Goal: Task Accomplishment & Management: Complete application form

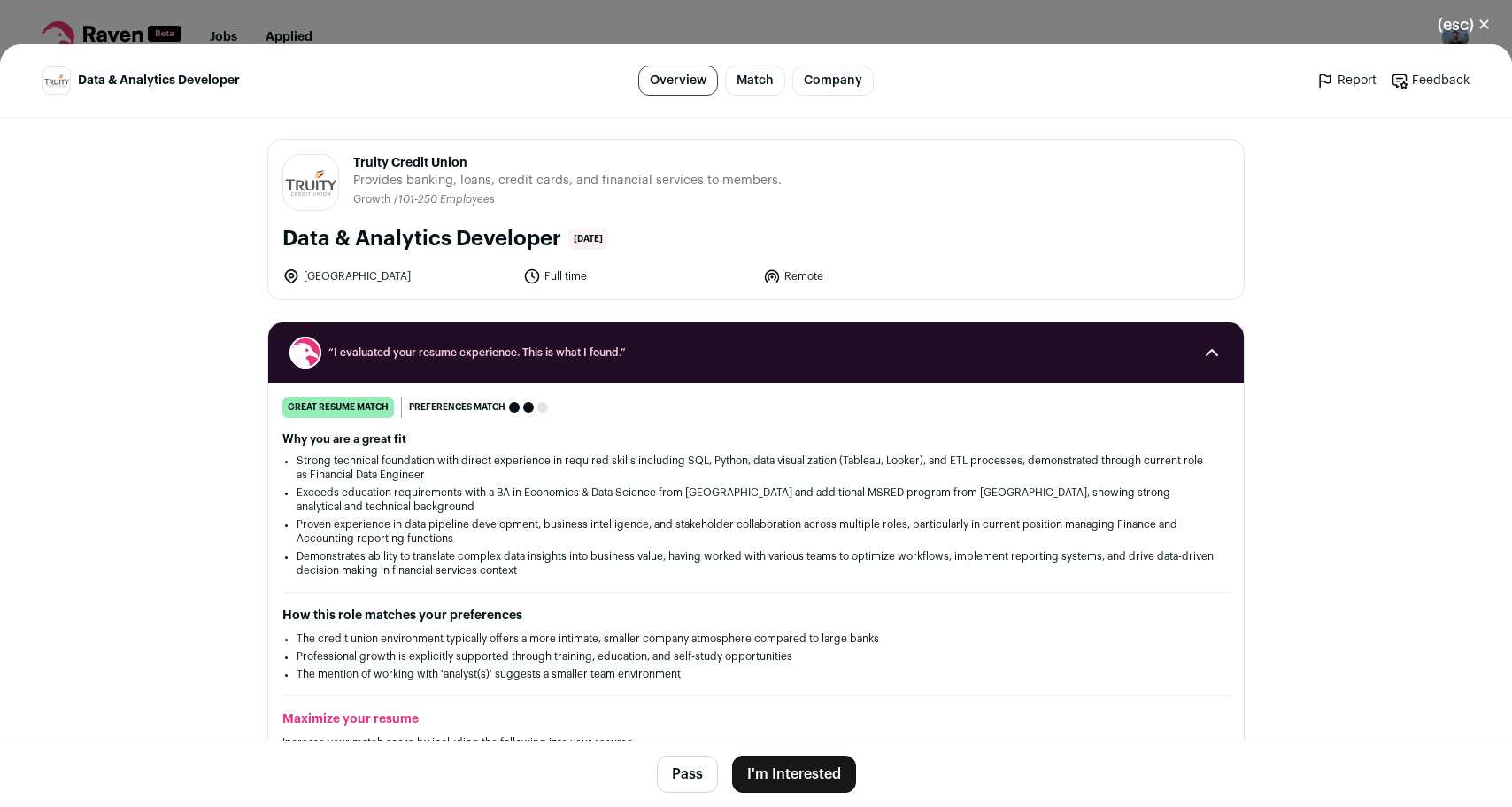
click at [841, 761] on button "I'm Interested" at bounding box center [793, 774] width 124 height 37
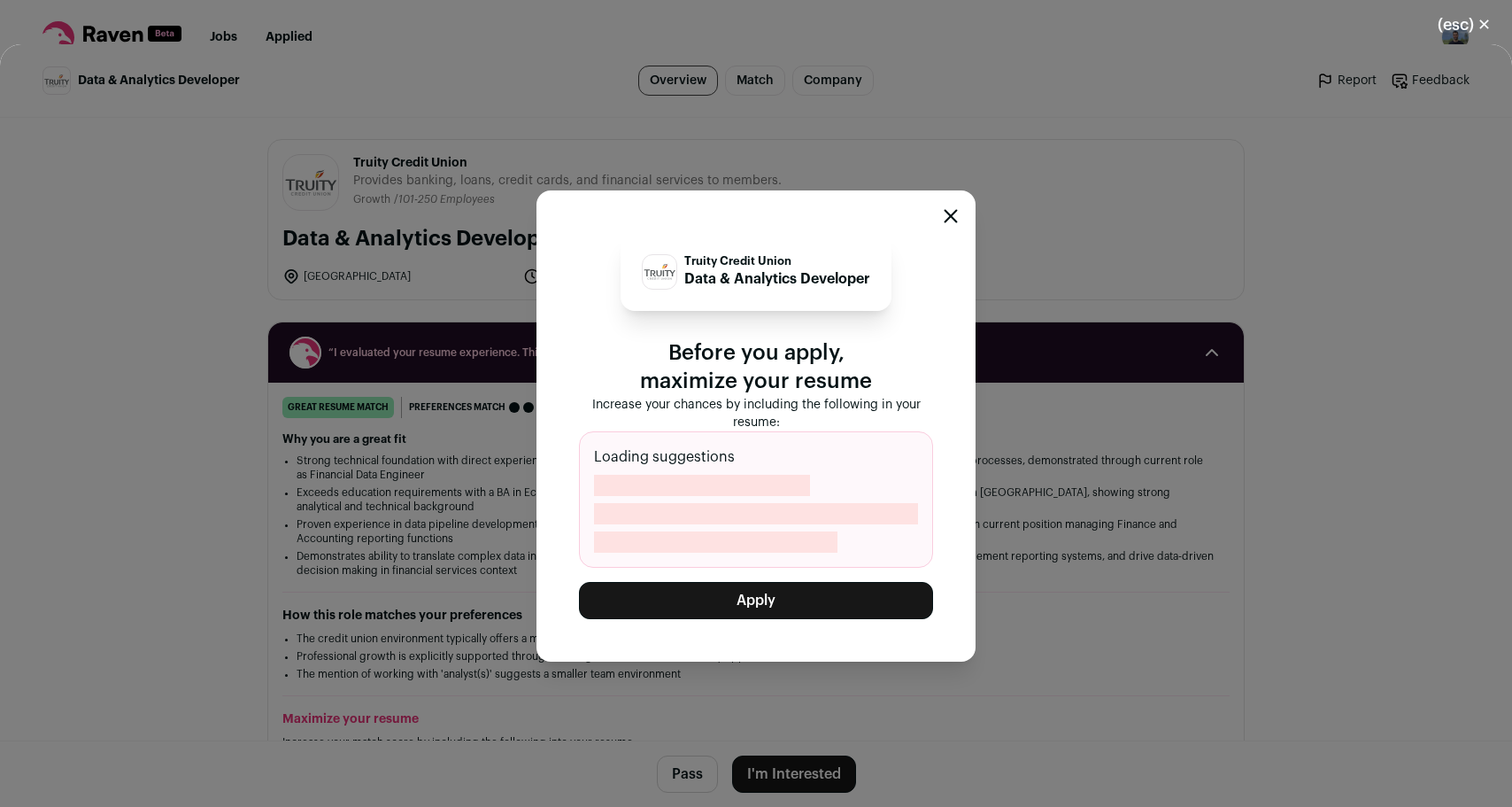
click at [822, 594] on button "Apply" at bounding box center [756, 600] width 354 height 37
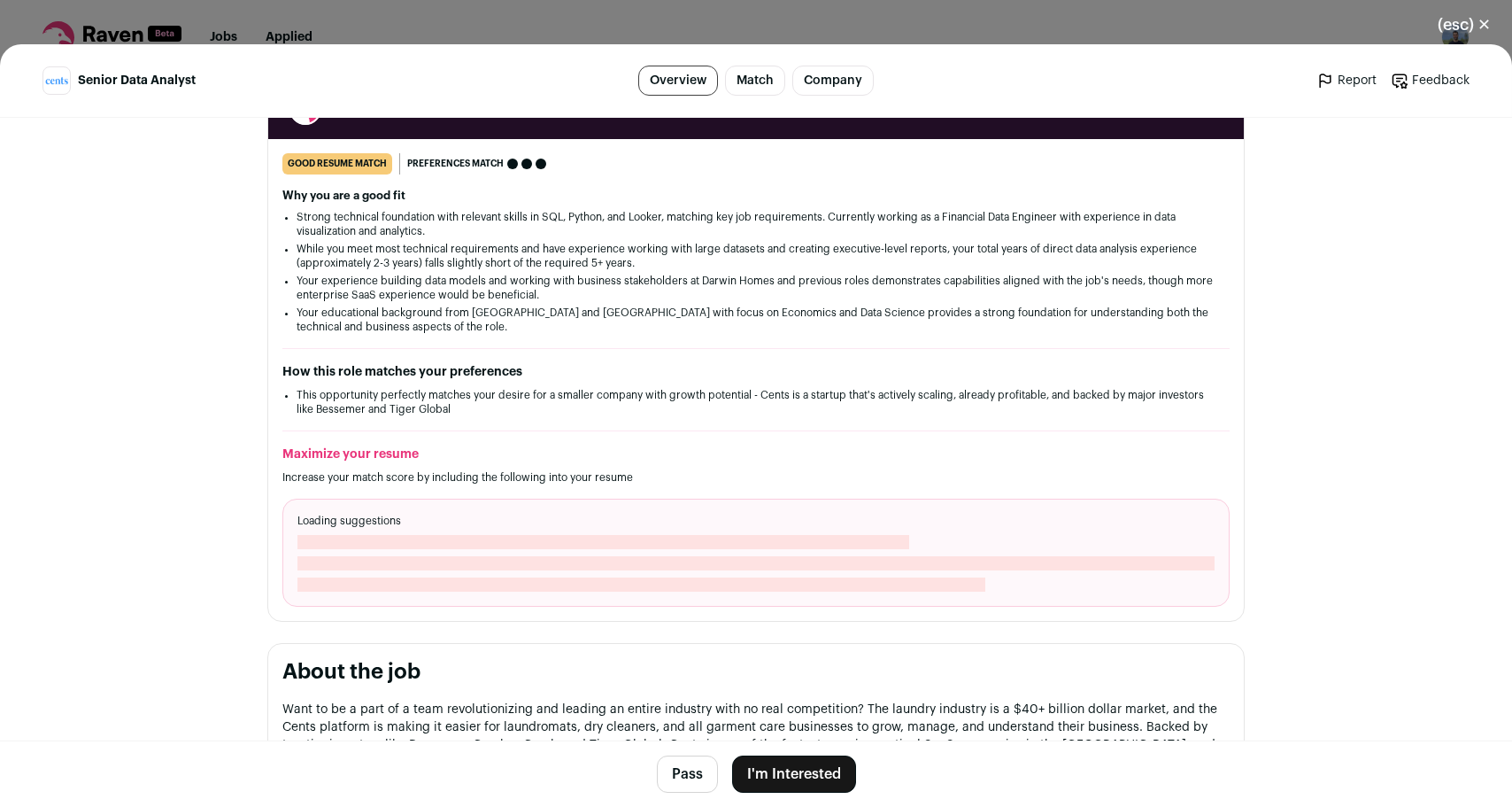
scroll to position [296, 0]
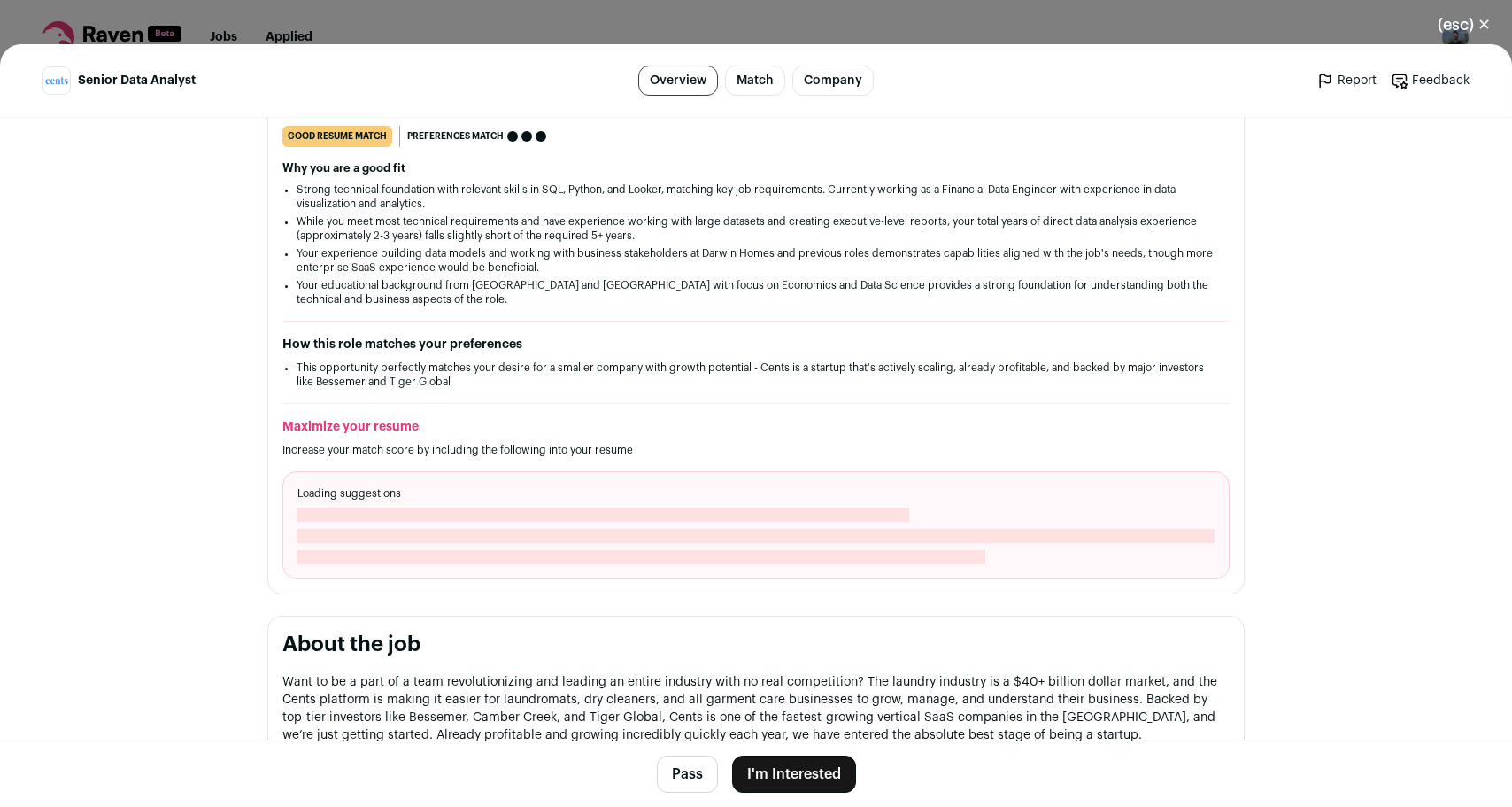
click at [780, 778] on button "I'm Interested" at bounding box center [793, 774] width 124 height 37
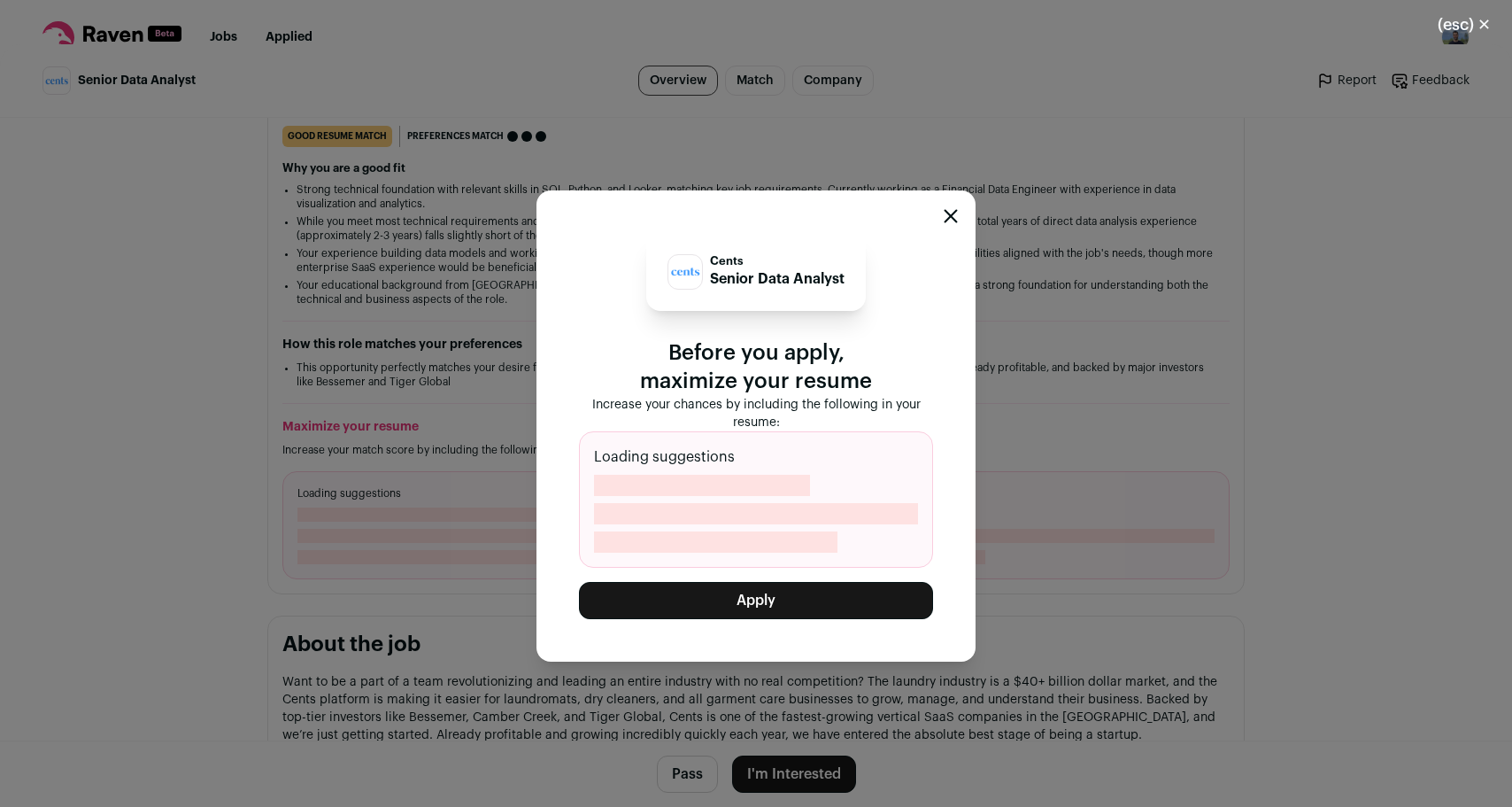
click at [790, 595] on button "Apply" at bounding box center [756, 600] width 354 height 37
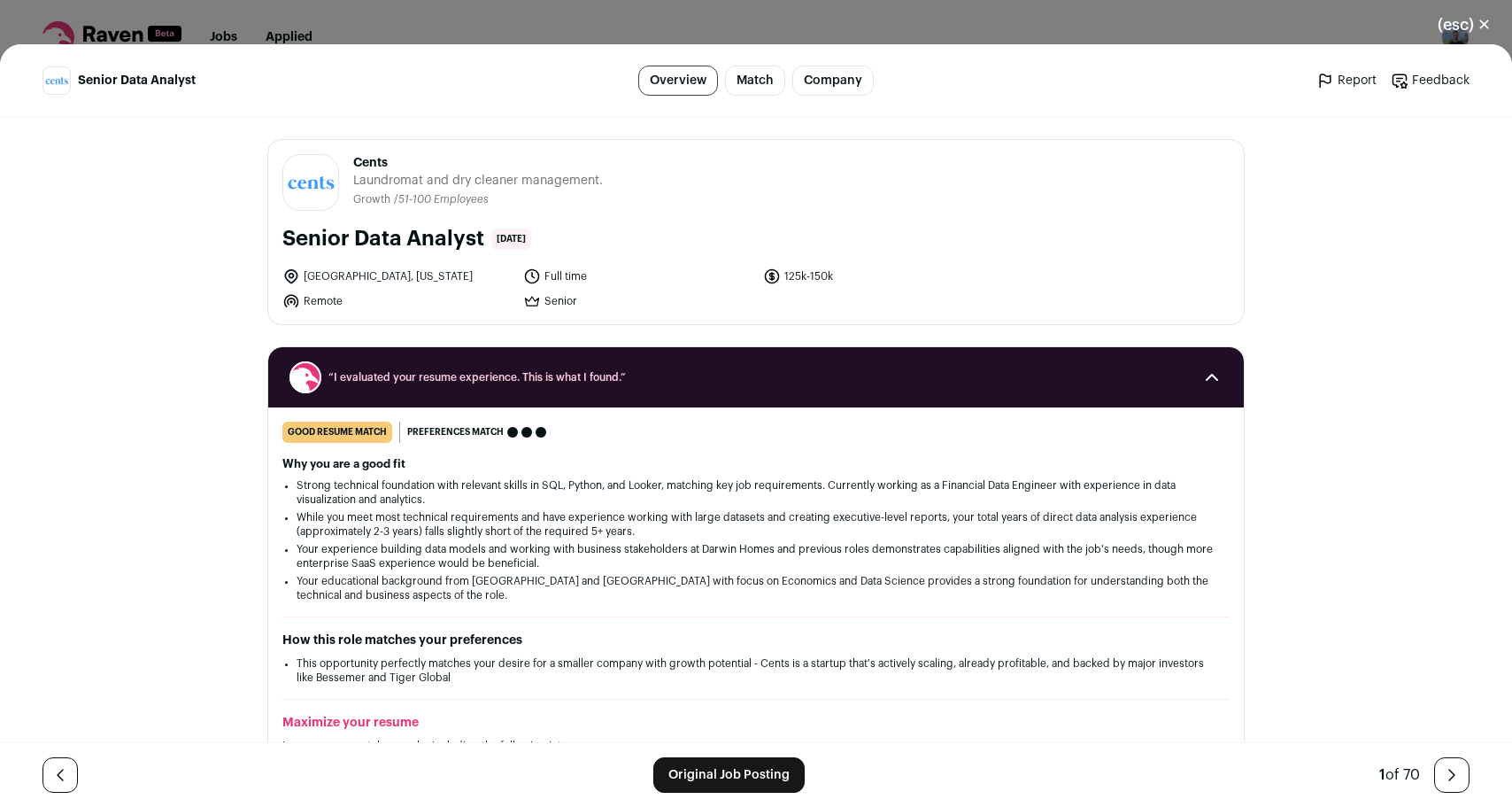
click at [1485, 20] on button "(esc) ✕" at bounding box center [1463, 25] width 95 height 39
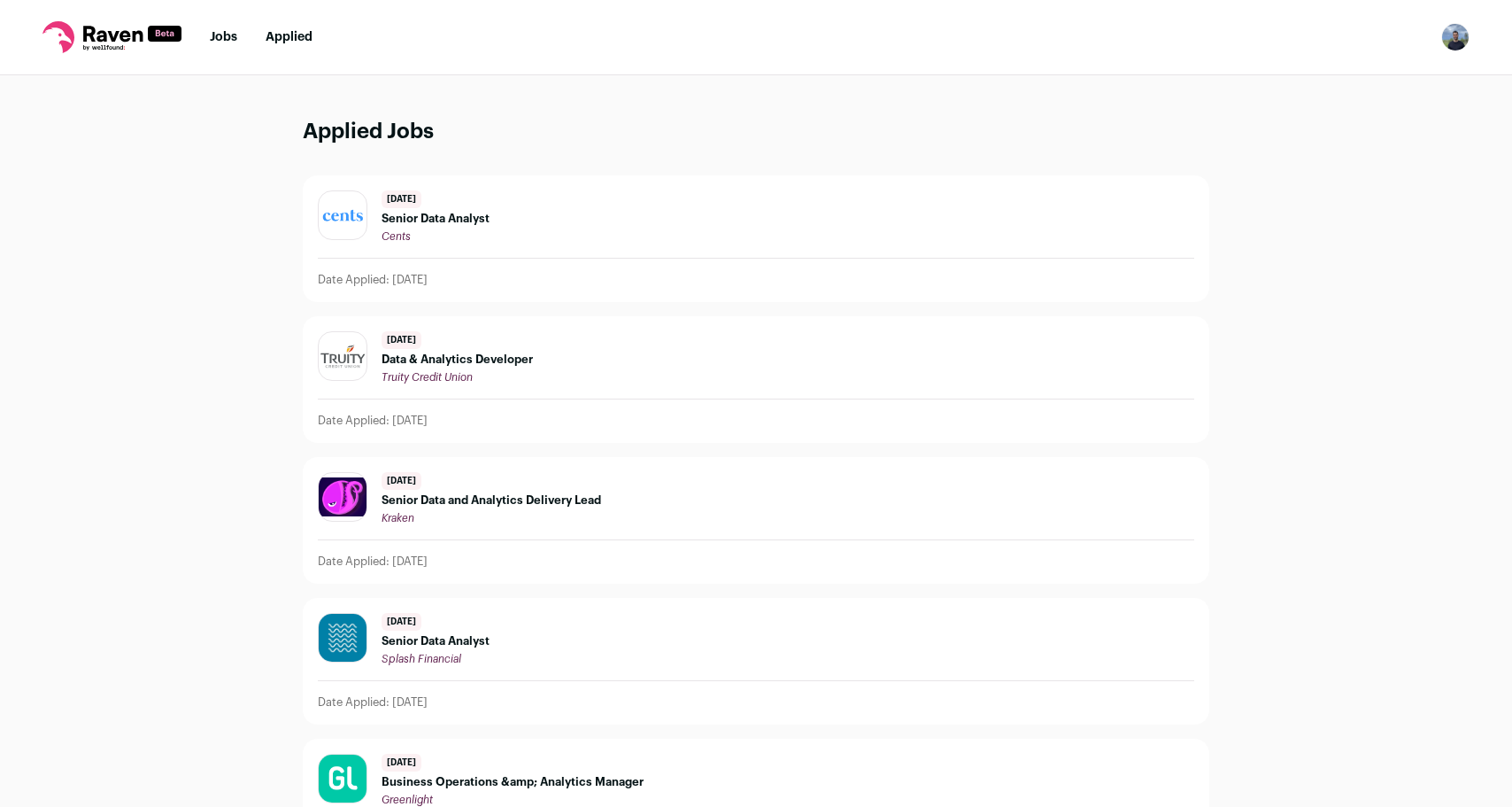
click at [142, 29] on icon at bounding box center [112, 37] width 139 height 32
click at [230, 45] on li "Jobs" at bounding box center [224, 37] width 28 height 18
click at [204, 29] on nav "Jobs Applied Settings Notifications Preferences Resume FAQs Logout" at bounding box center [756, 37] width 1512 height 75
click at [215, 36] on link "Jobs" at bounding box center [224, 37] width 28 height 12
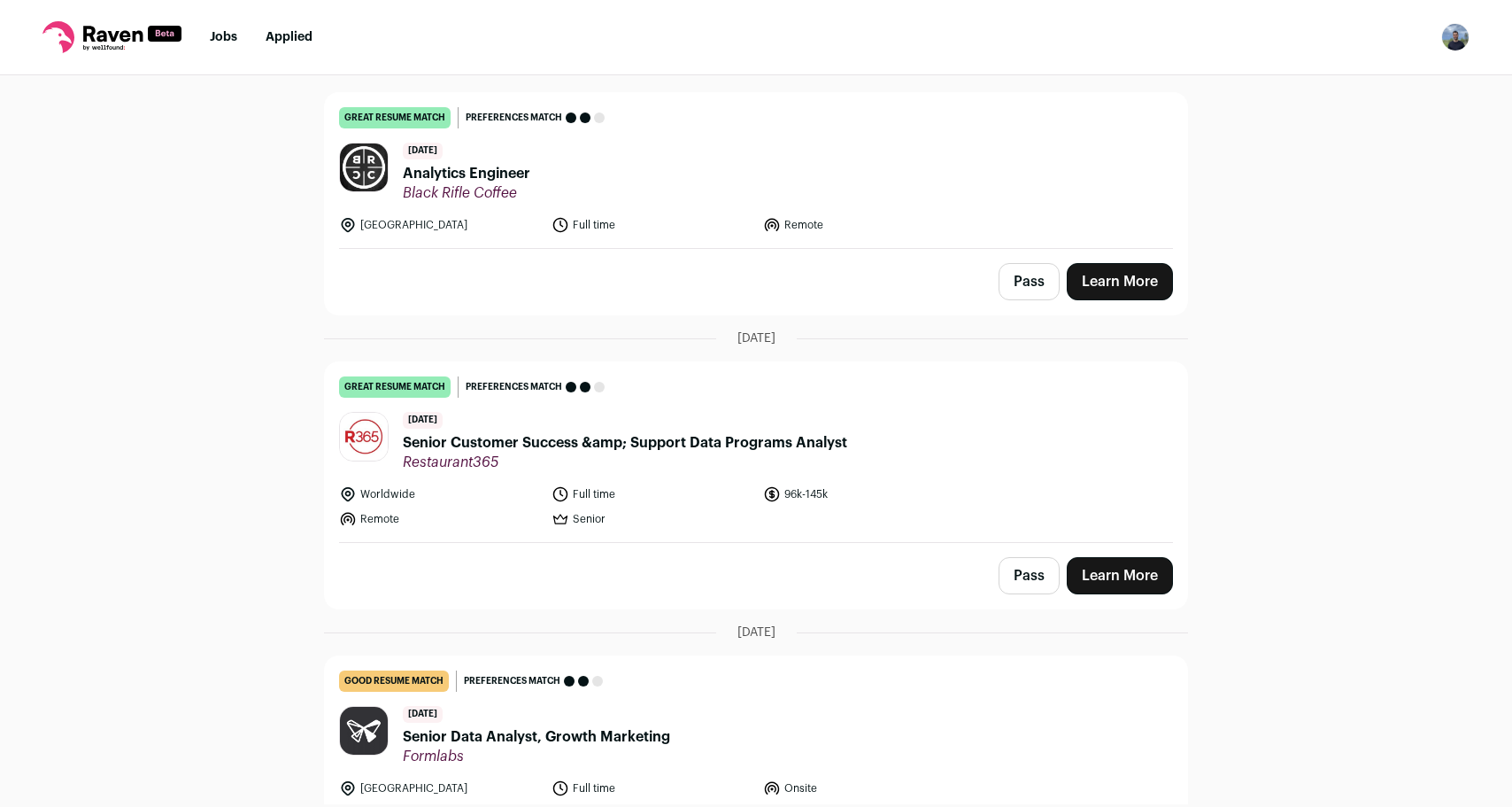
scroll to position [188, 0]
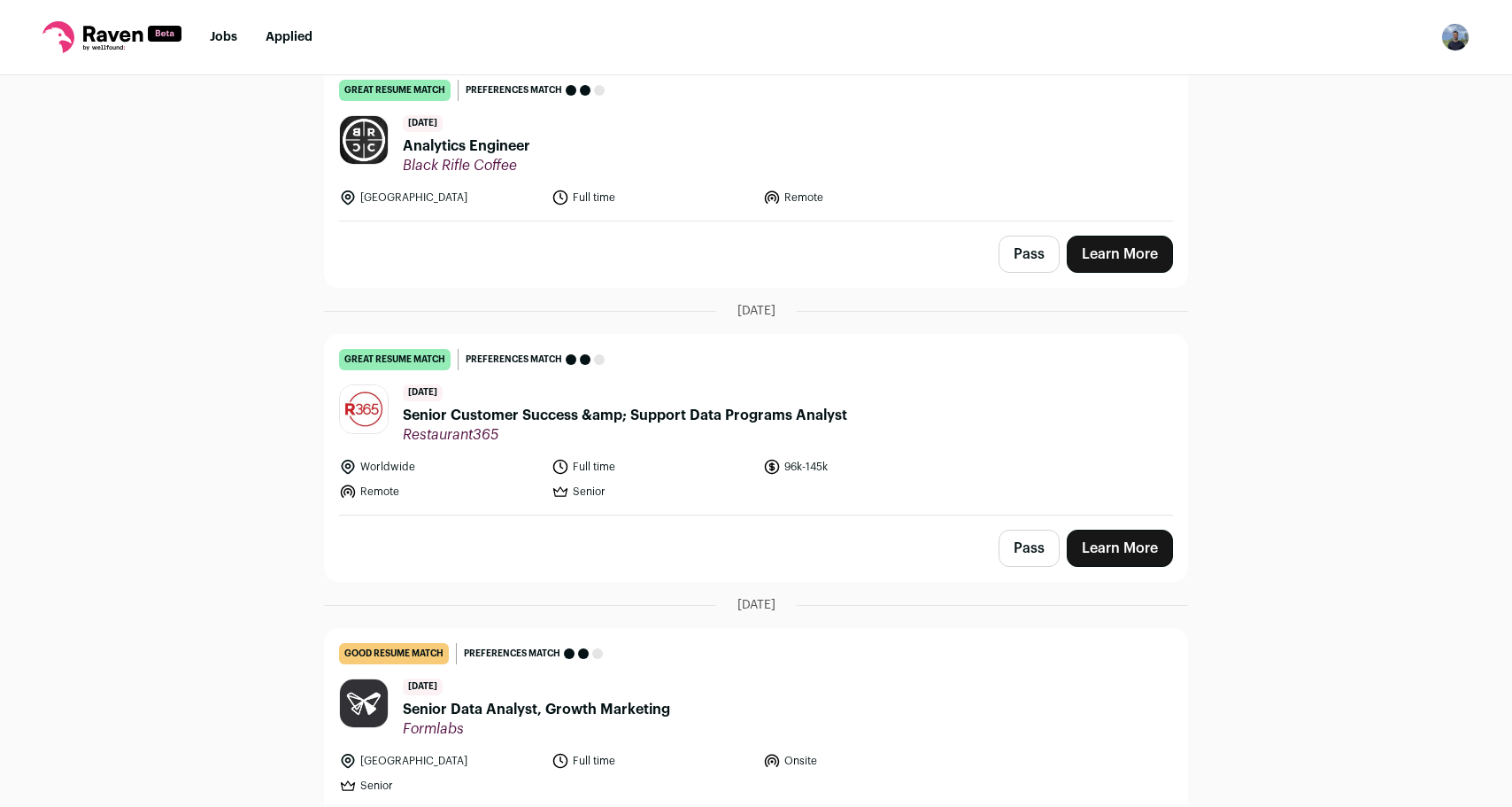
click at [487, 151] on span "Analytics Engineer" at bounding box center [466, 146] width 127 height 21
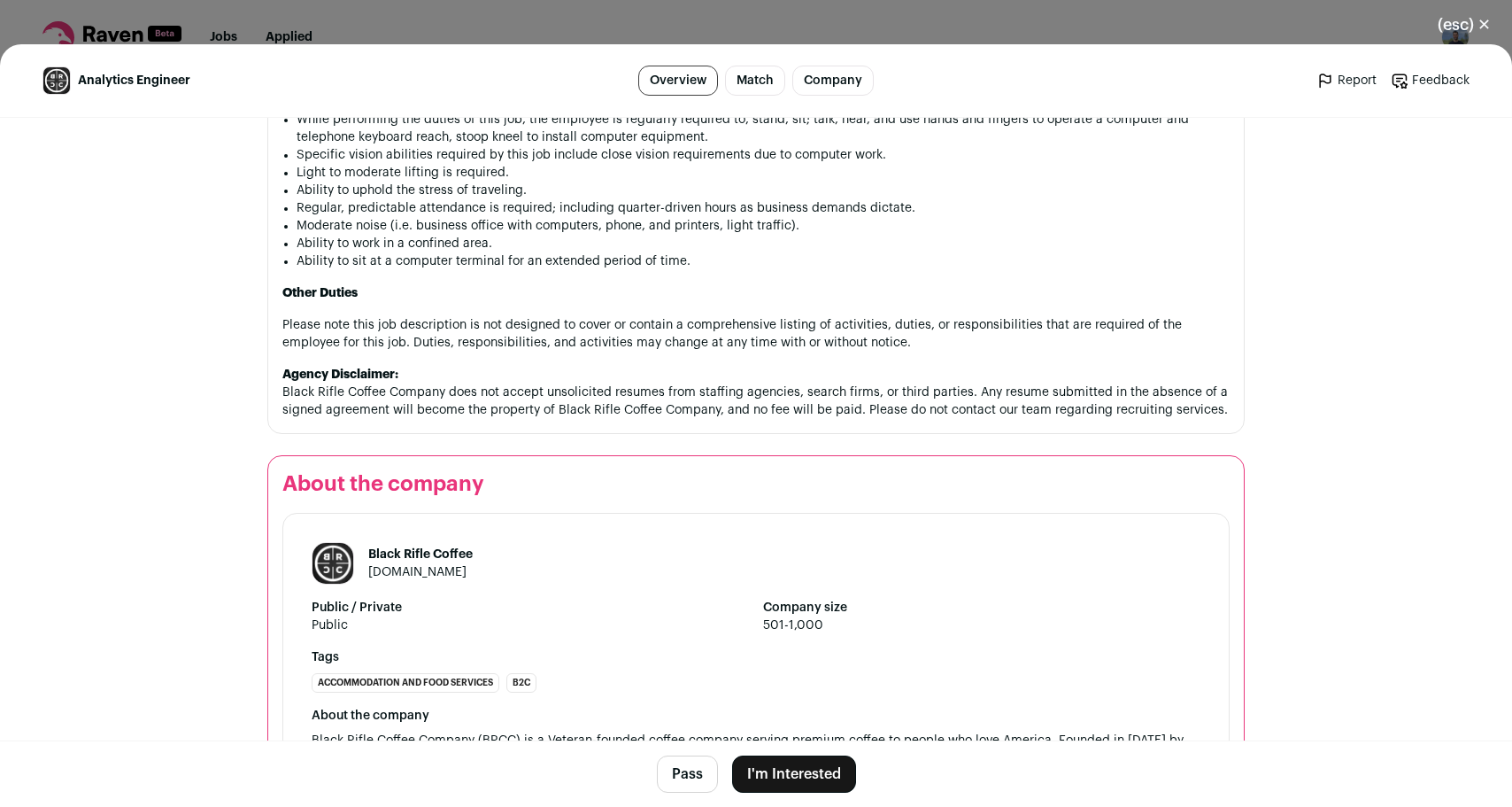
scroll to position [1648, 0]
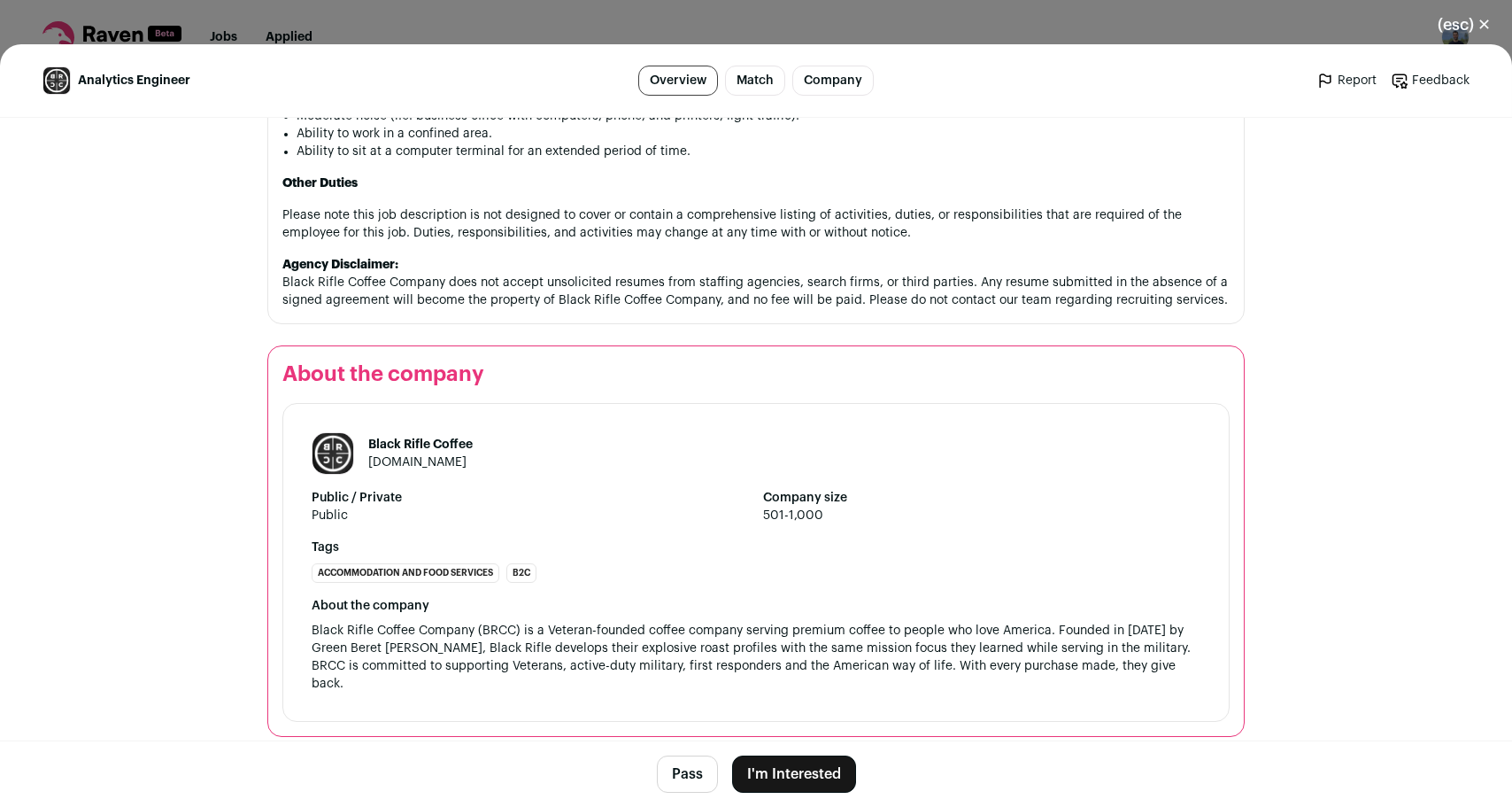
click at [798, 759] on button "I'm Interested" at bounding box center [793, 774] width 124 height 37
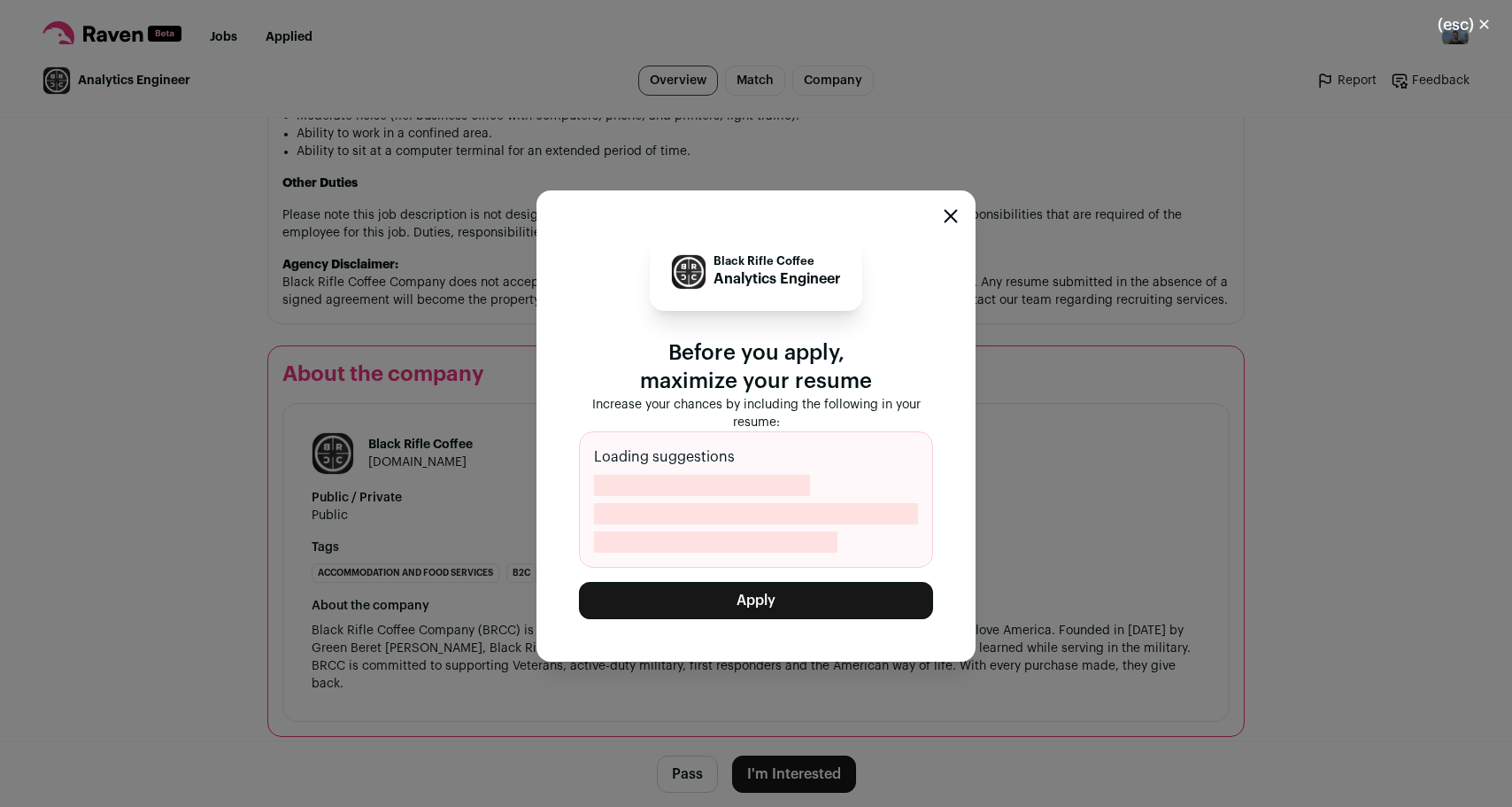
click at [773, 591] on button "Apply" at bounding box center [756, 600] width 354 height 37
